Goal: Check status: Check status

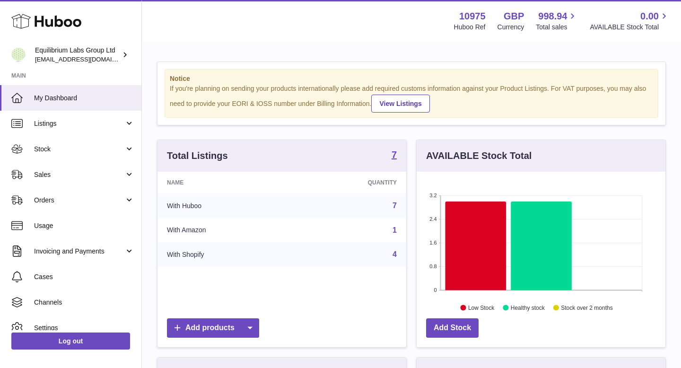
scroll to position [148, 249]
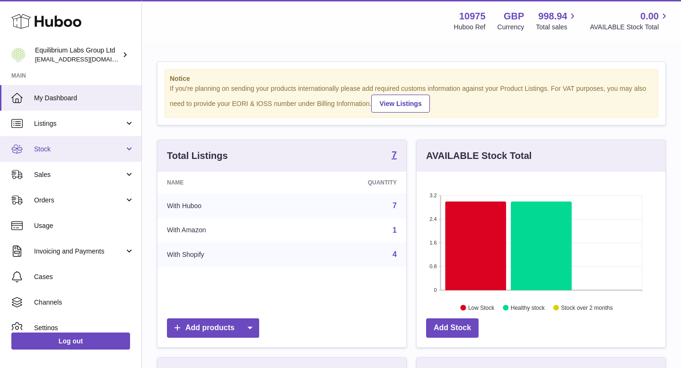
click at [95, 150] on span "Stock" at bounding box center [79, 149] width 90 height 9
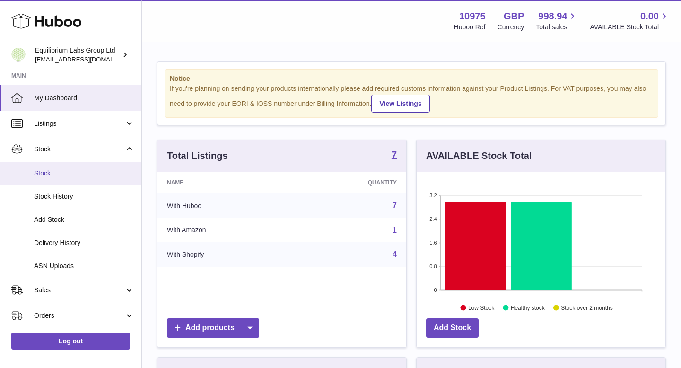
click at [80, 181] on link "Stock" at bounding box center [70, 173] width 141 height 23
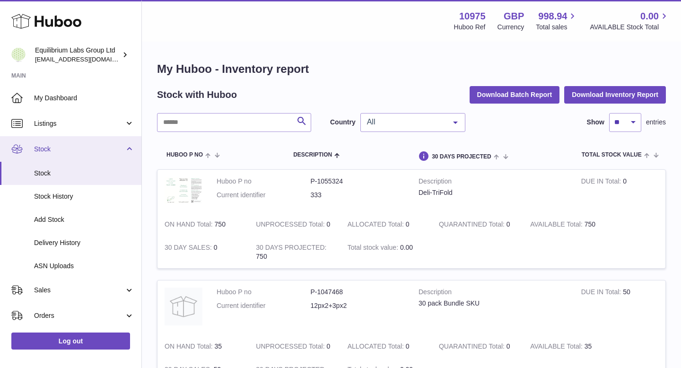
click at [84, 140] on link "Stock" at bounding box center [70, 149] width 141 height 26
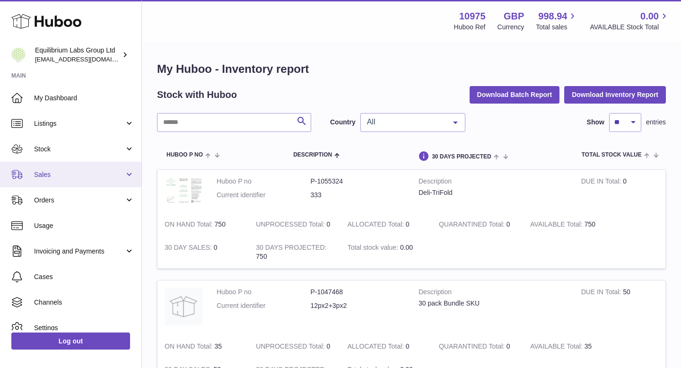
click at [68, 174] on span "Sales" at bounding box center [79, 174] width 90 height 9
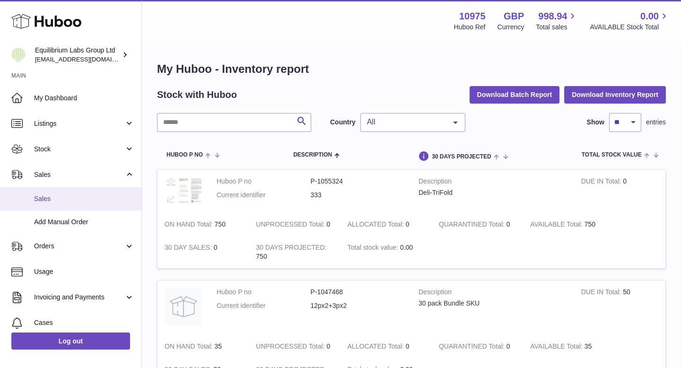
click at [62, 195] on span "Sales" at bounding box center [84, 198] width 100 height 9
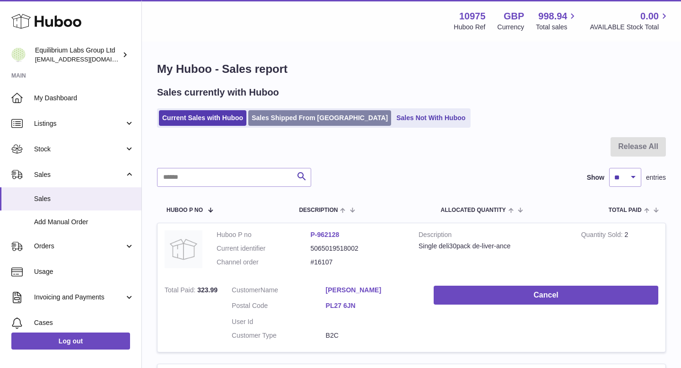
click at [297, 122] on link "Sales Shipped From [GEOGRAPHIC_DATA]" at bounding box center [319, 118] width 143 height 16
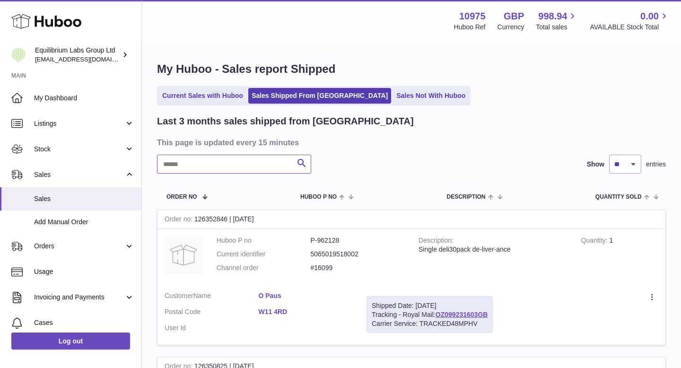
click at [215, 165] on input "text" at bounding box center [234, 164] width 154 height 19
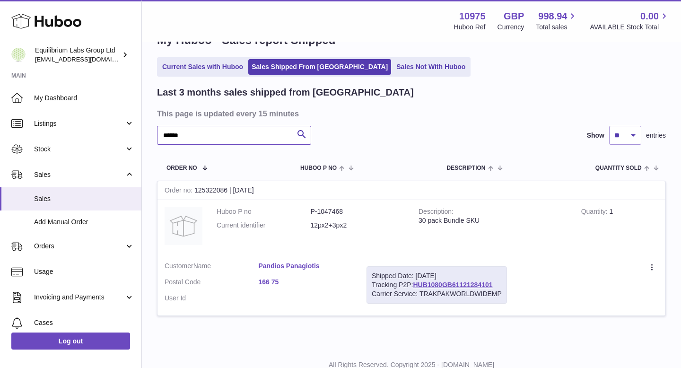
scroll to position [31, 0]
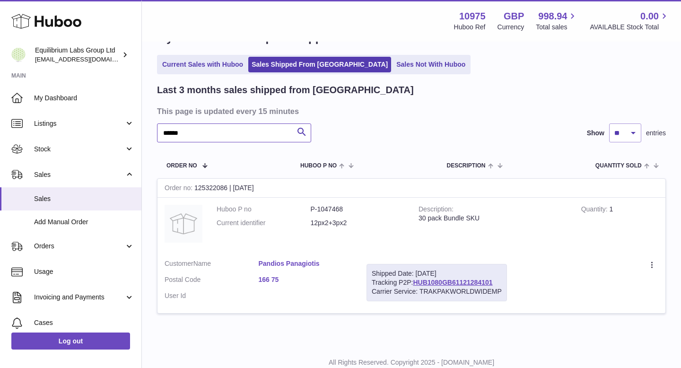
type input "******"
click at [346, 285] on dd "166 75" at bounding box center [306, 280] width 94 height 11
click at [274, 280] on link "166 75" at bounding box center [306, 279] width 94 height 9
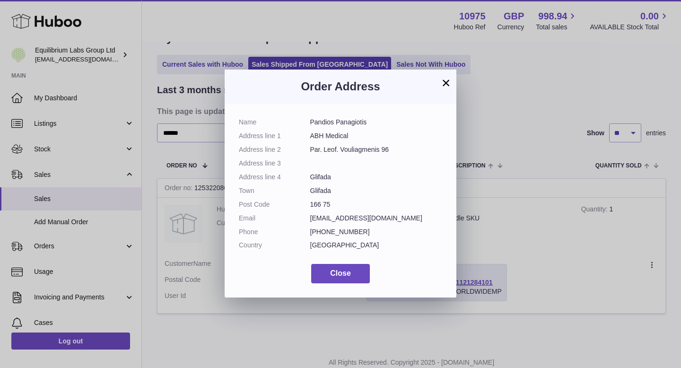
click at [444, 79] on button "×" at bounding box center [445, 82] width 11 height 11
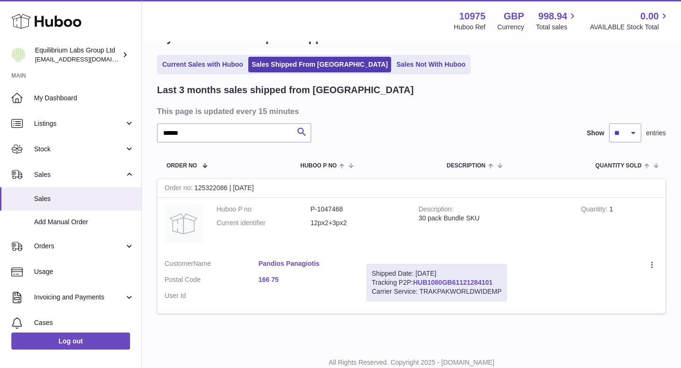
click at [438, 283] on link "HUB1080GB61121284101" at bounding box center [452, 282] width 79 height 8
